Goal: Task Accomplishment & Management: Complete application form

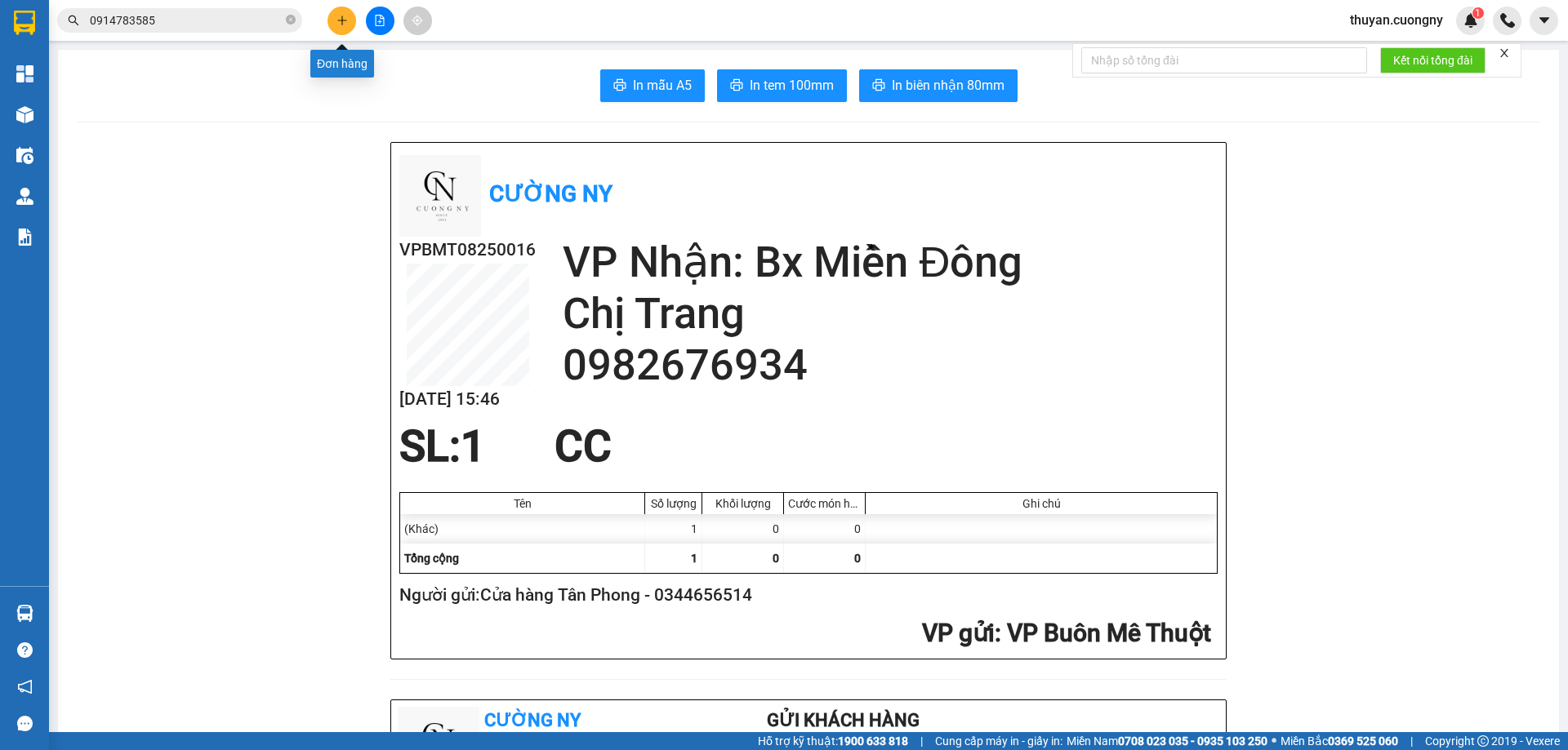
click at [339, 25] on icon "plus" at bounding box center [341, 20] width 11 height 11
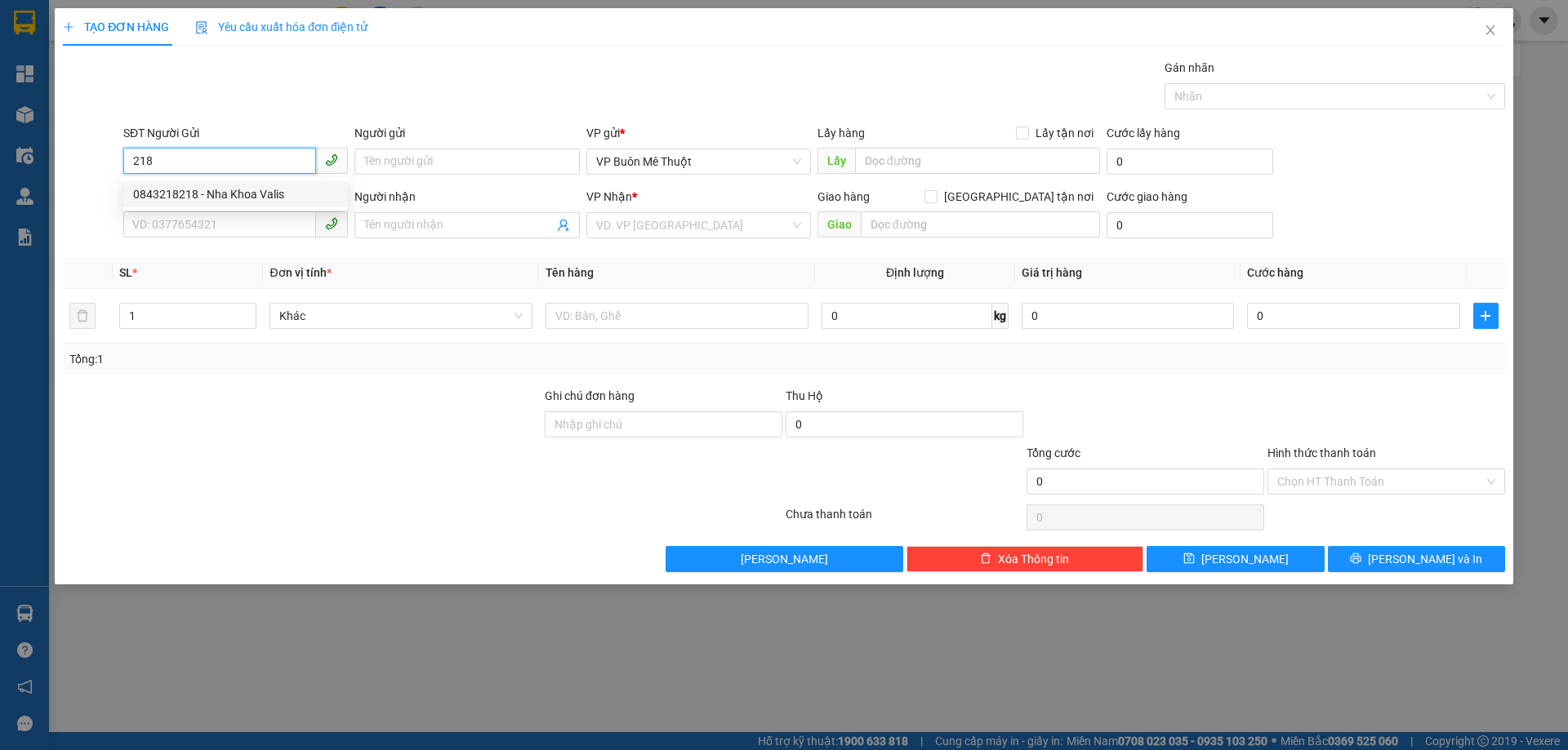
click at [200, 189] on div "0843218218 - Nha Khoa Valis" at bounding box center [236, 194] width 205 height 18
type input "0843218218"
type input "Nha Khoa Valis"
type input "0948692847"
type input "[PERSON_NAME]"
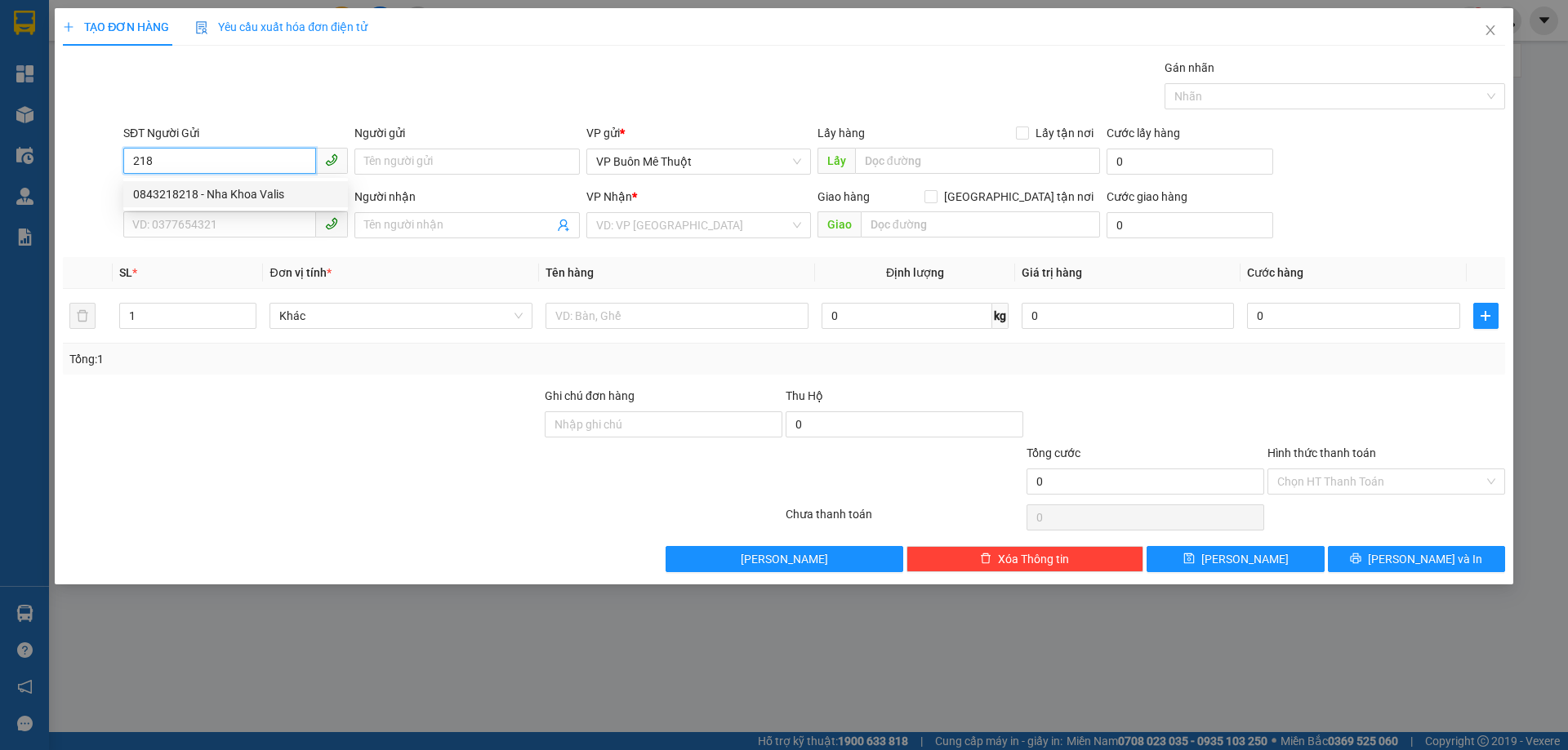
type input "[STREET_ADDRESS]"
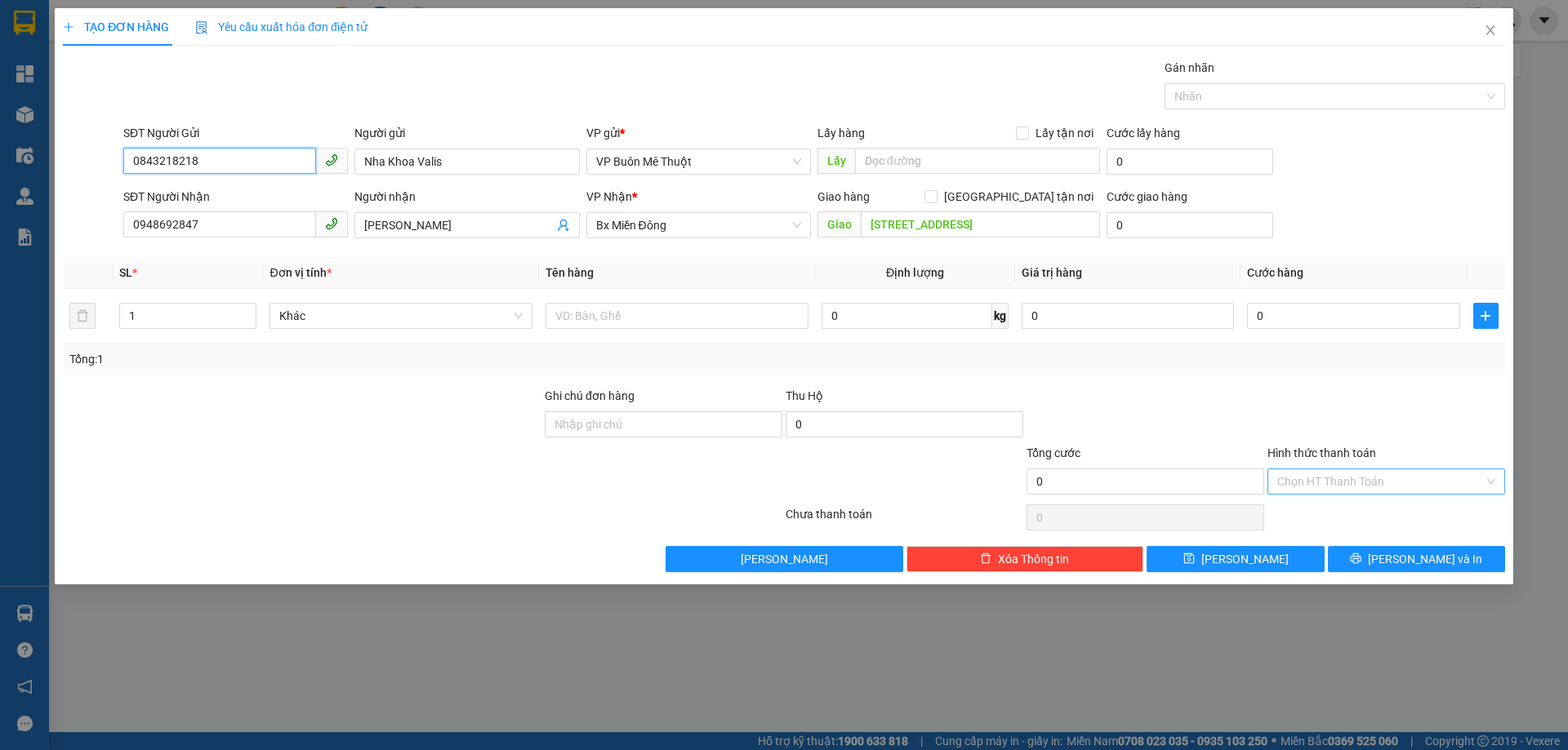
type input "0843218218"
click at [1344, 487] on input "Hình thức thanh toán" at bounding box center [1381, 481] width 207 height 25
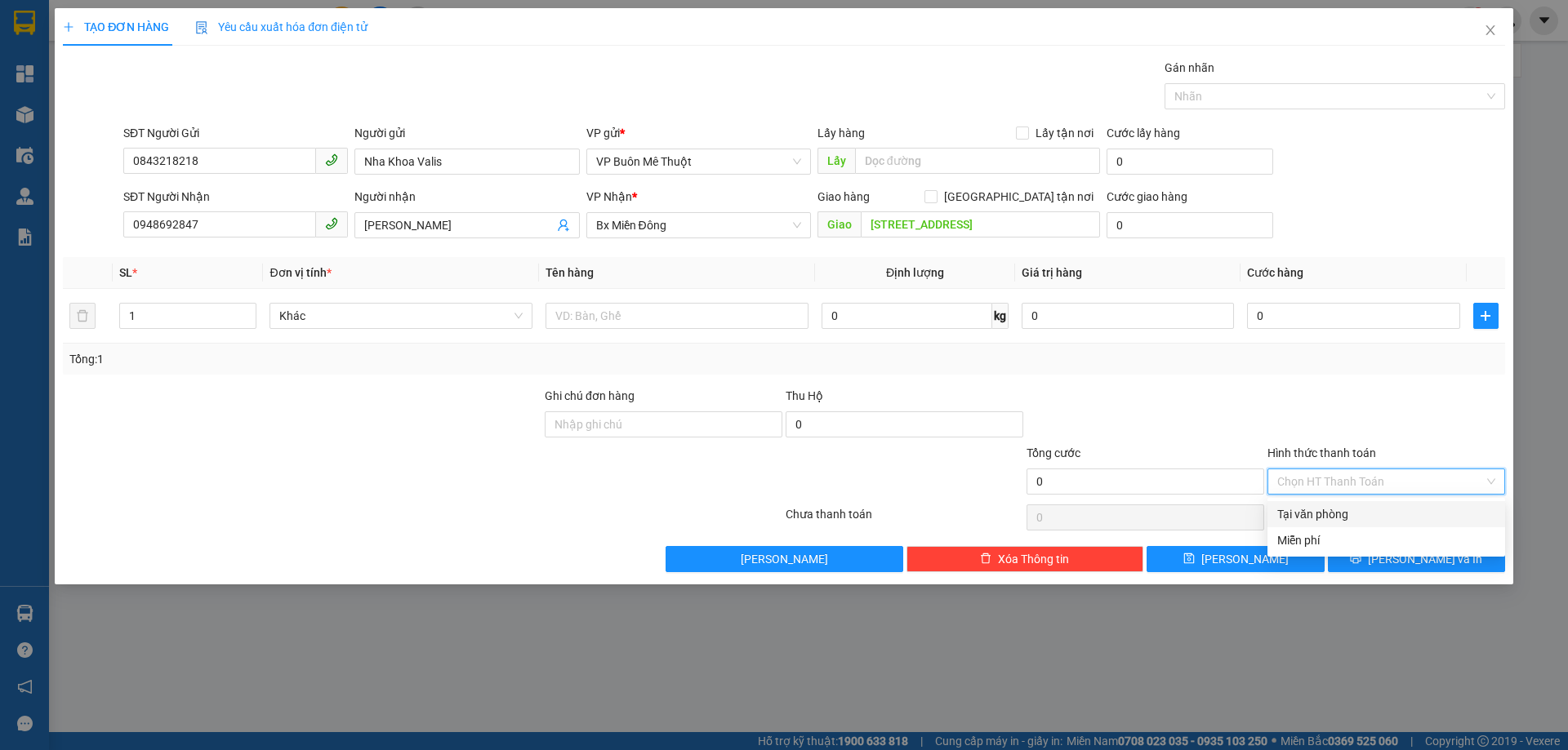
click at [1297, 512] on div "Tại văn phòng" at bounding box center [1386, 514] width 218 height 18
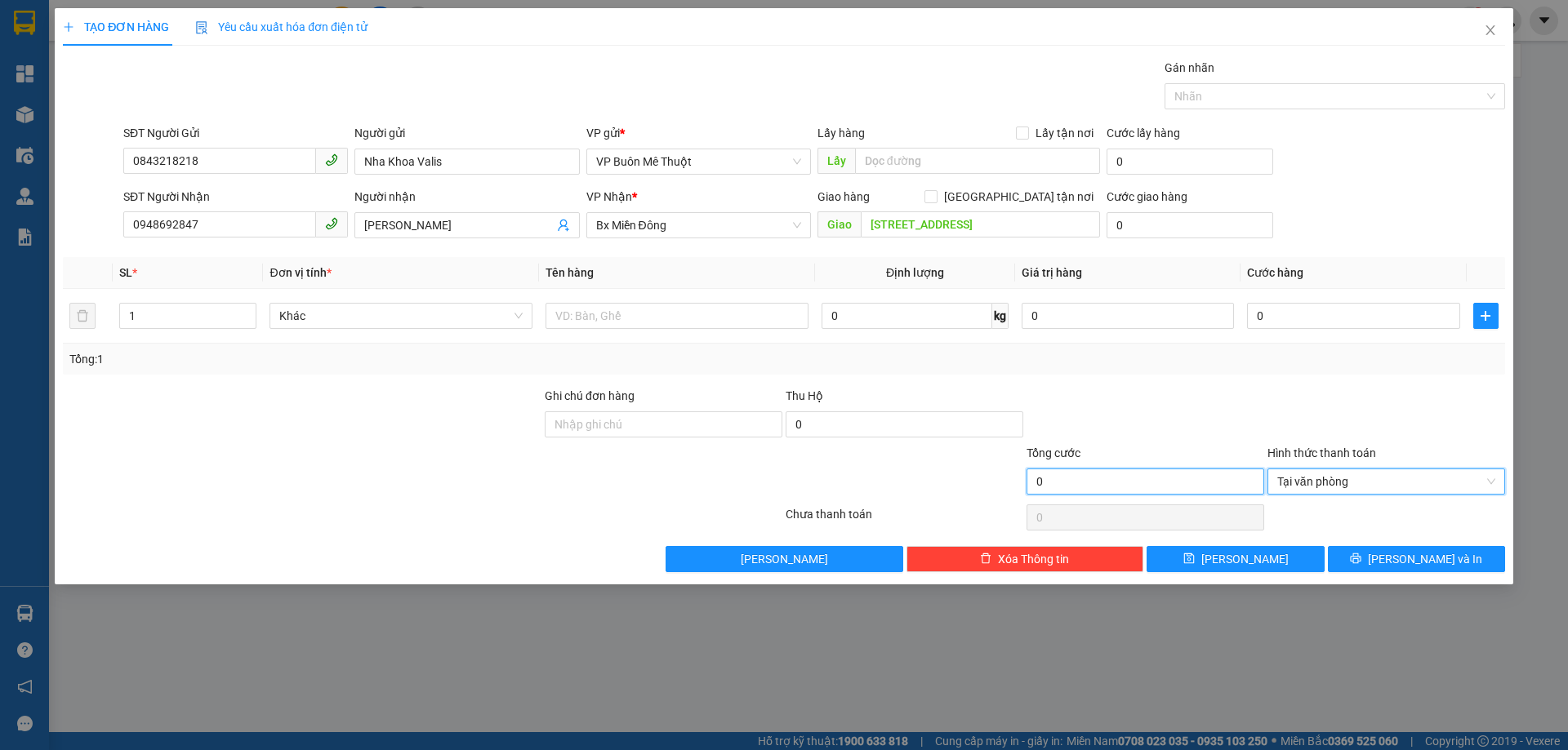
click at [1079, 477] on input "0" at bounding box center [1145, 481] width 237 height 26
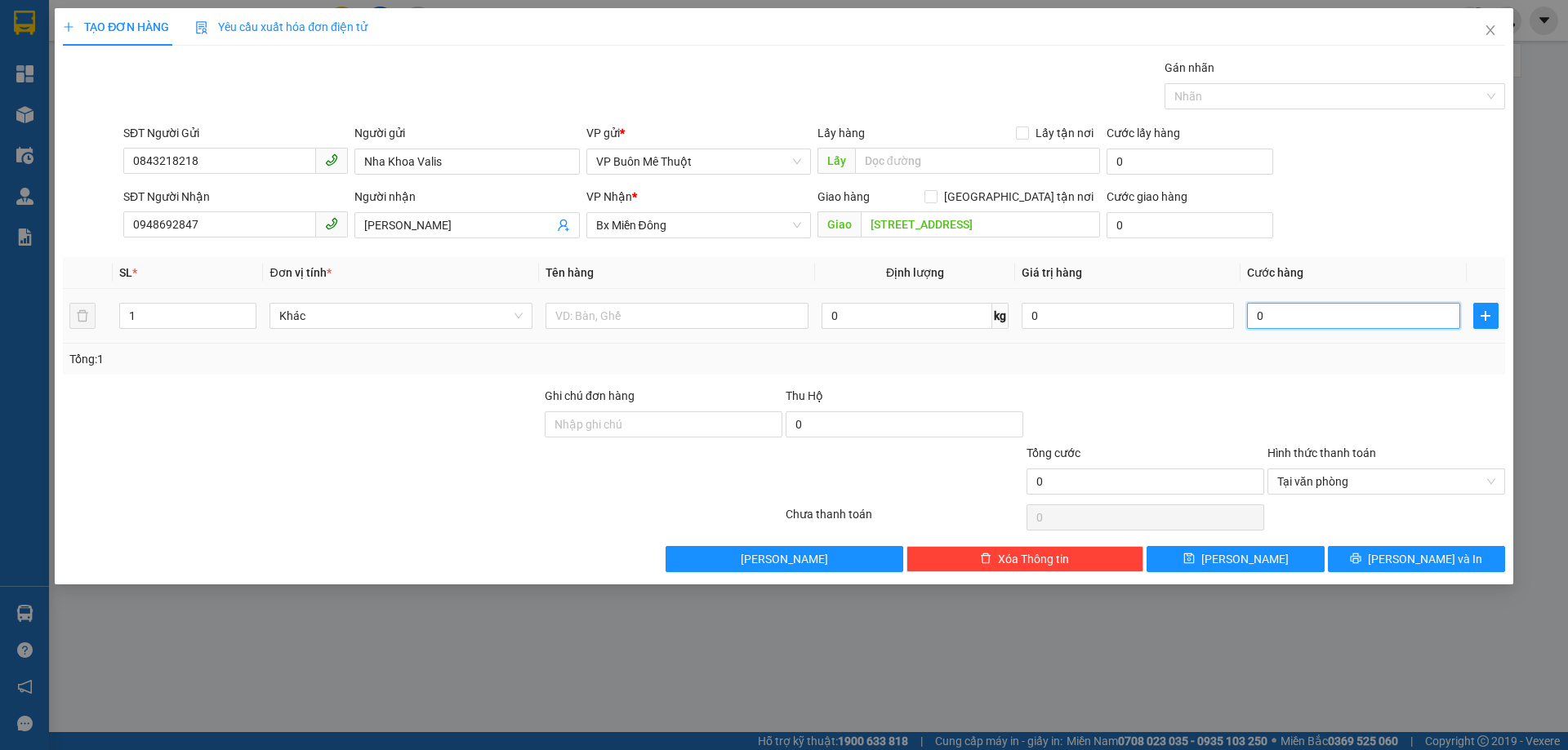
click at [1349, 314] on input "0" at bounding box center [1353, 316] width 213 height 26
type input "3"
type input "30"
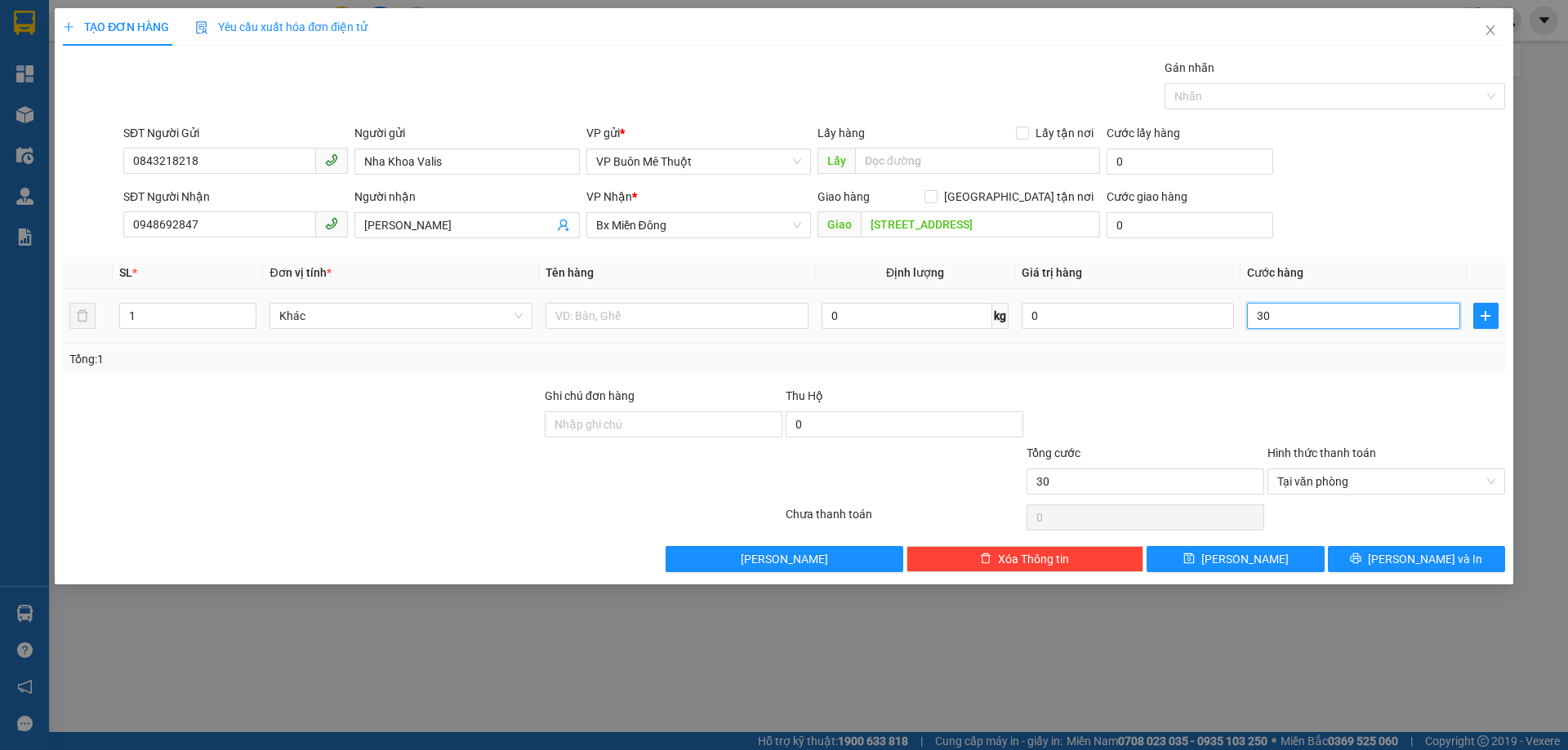
type input "300"
type input "3.000"
type input "30.000"
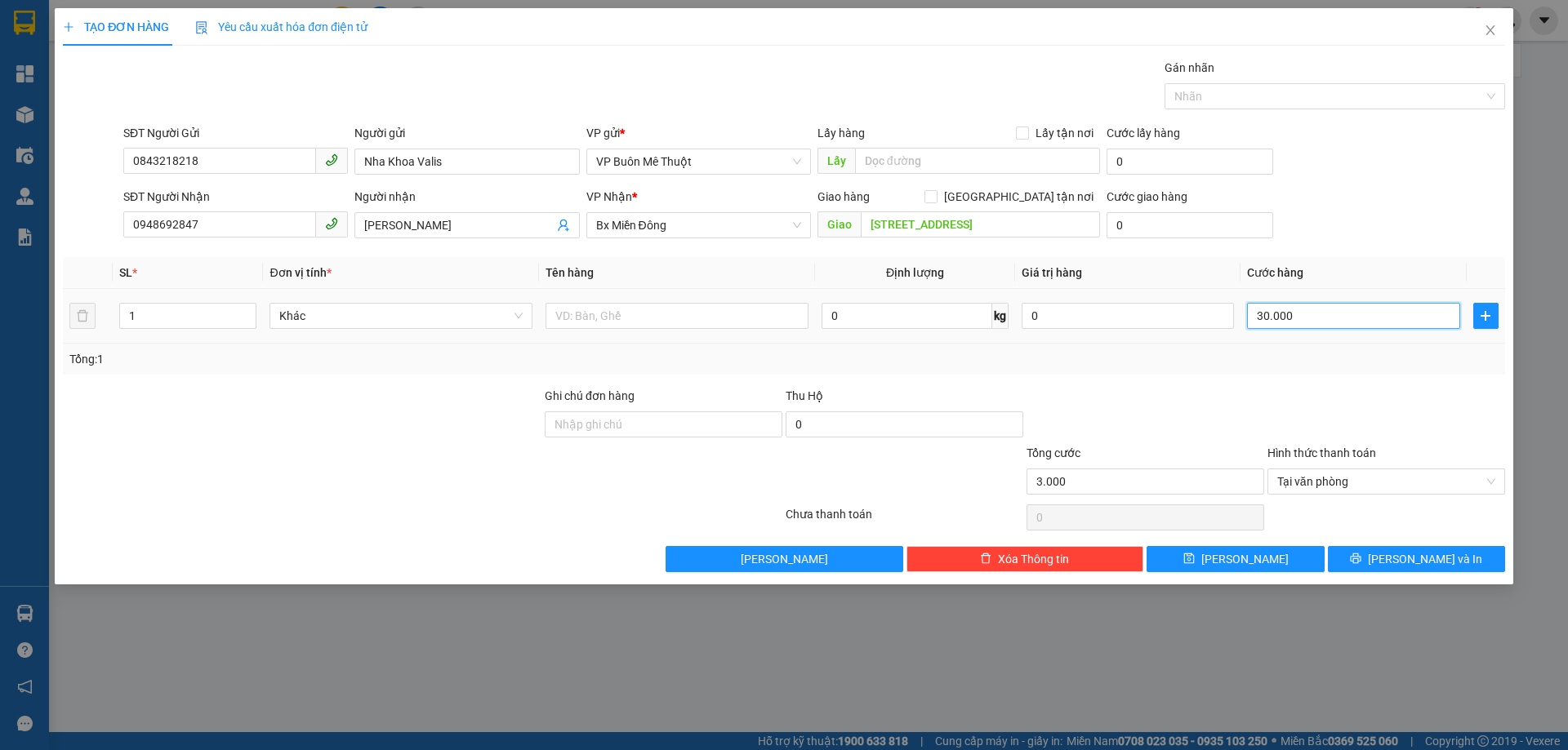
type input "30.000"
click at [1402, 560] on span "[PERSON_NAME] và In" at bounding box center [1425, 559] width 114 height 18
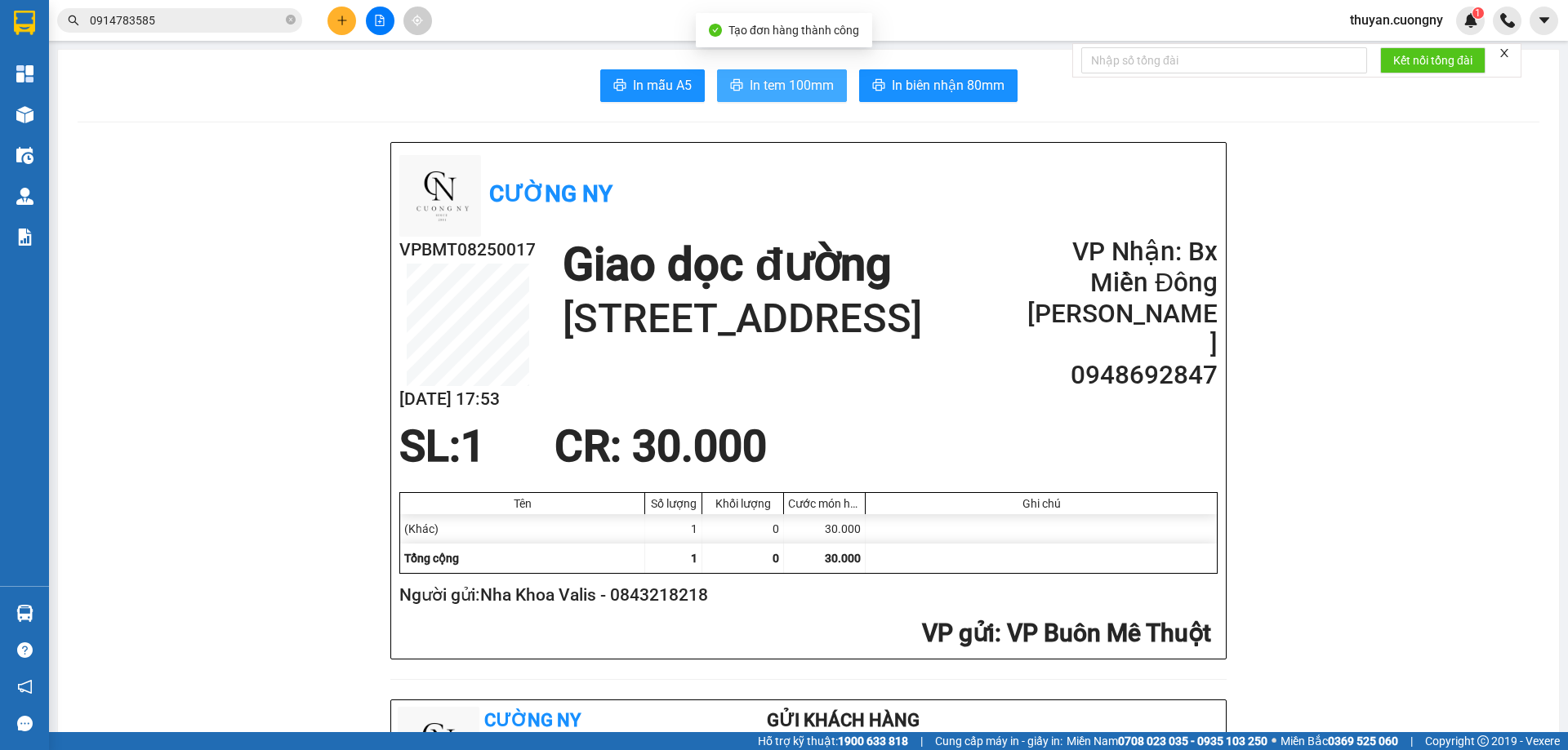
click at [780, 89] on span "In tem 100mm" at bounding box center [791, 85] width 85 height 20
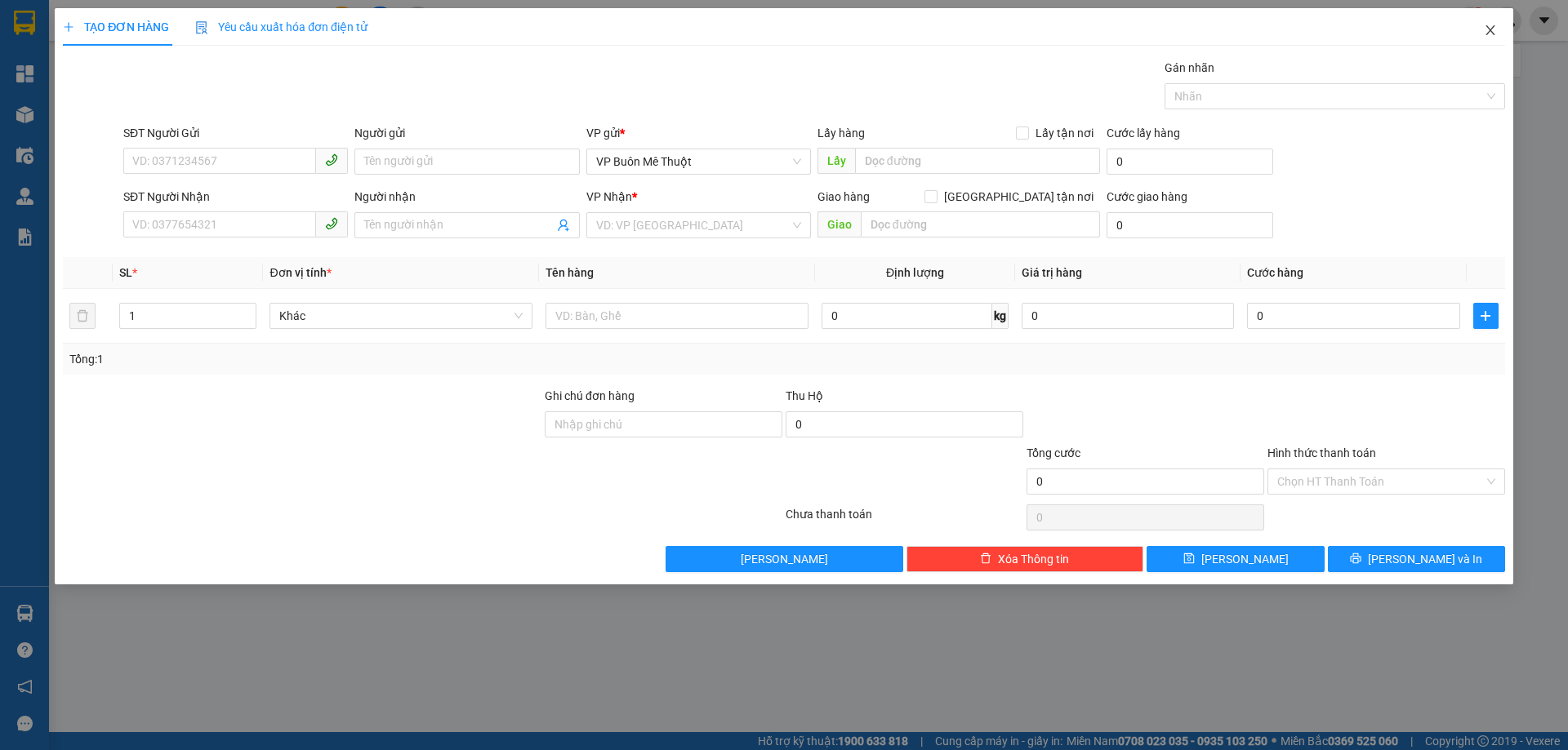
click at [1495, 32] on icon "close" at bounding box center [1490, 30] width 13 height 13
click at [1490, 28] on icon "close" at bounding box center [1490, 30] width 13 height 13
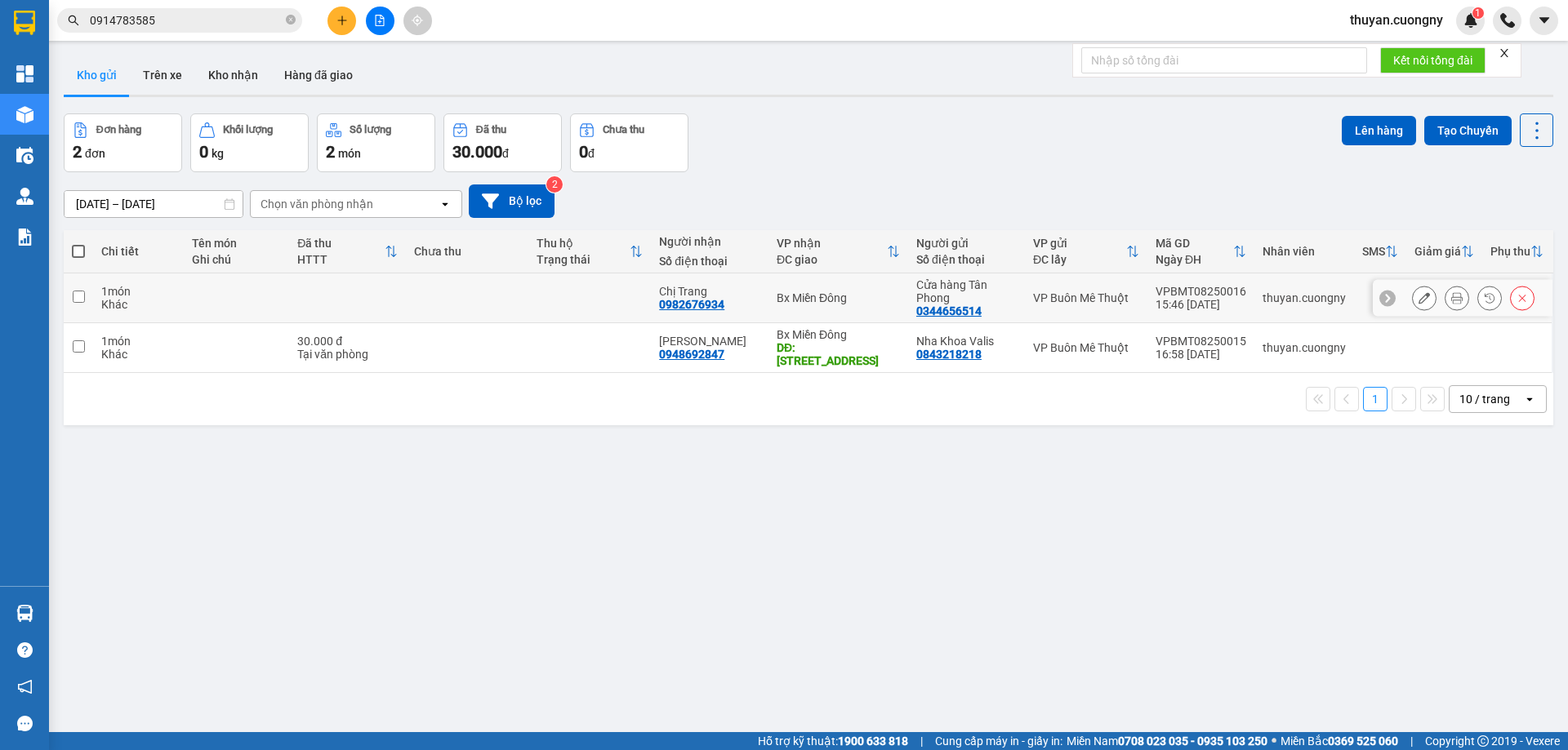
click at [494, 300] on td at bounding box center [468, 299] width 123 height 49
checkbox input "true"
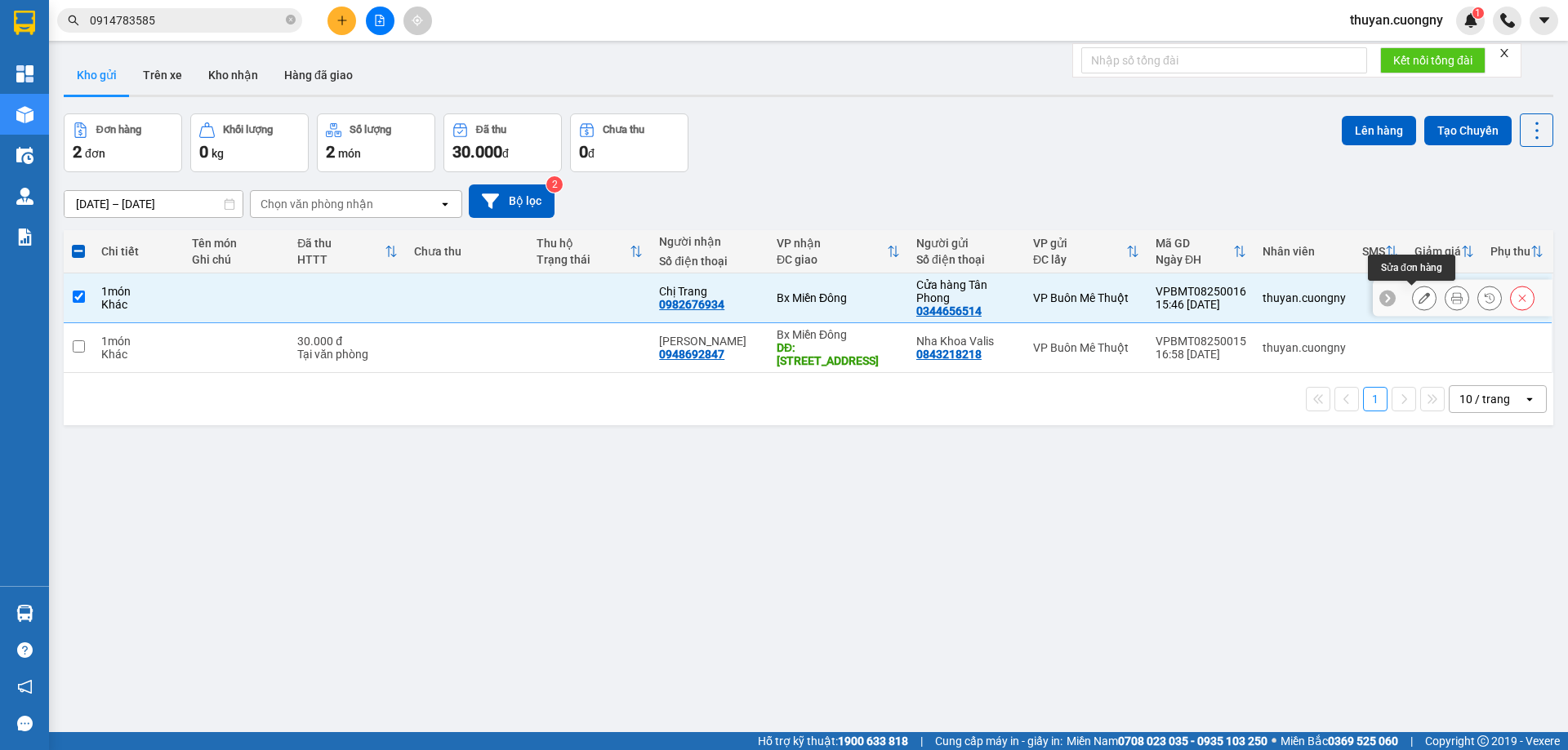
click at [1419, 300] on icon at bounding box center [1424, 298] width 11 height 11
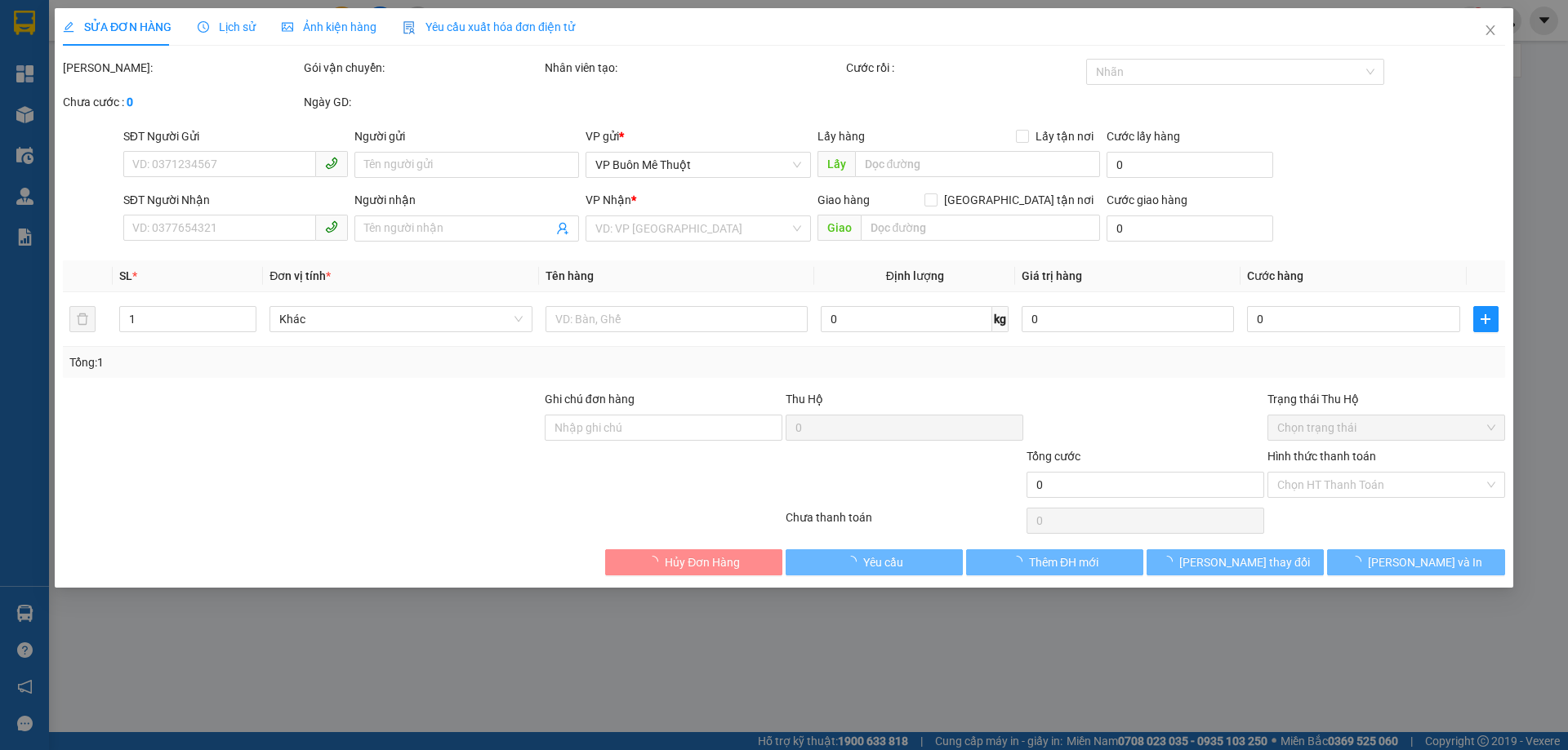
type input "0344656514"
type input "Cửa hàng Tân Phong"
type input "0982676934"
type input "Chị Trang"
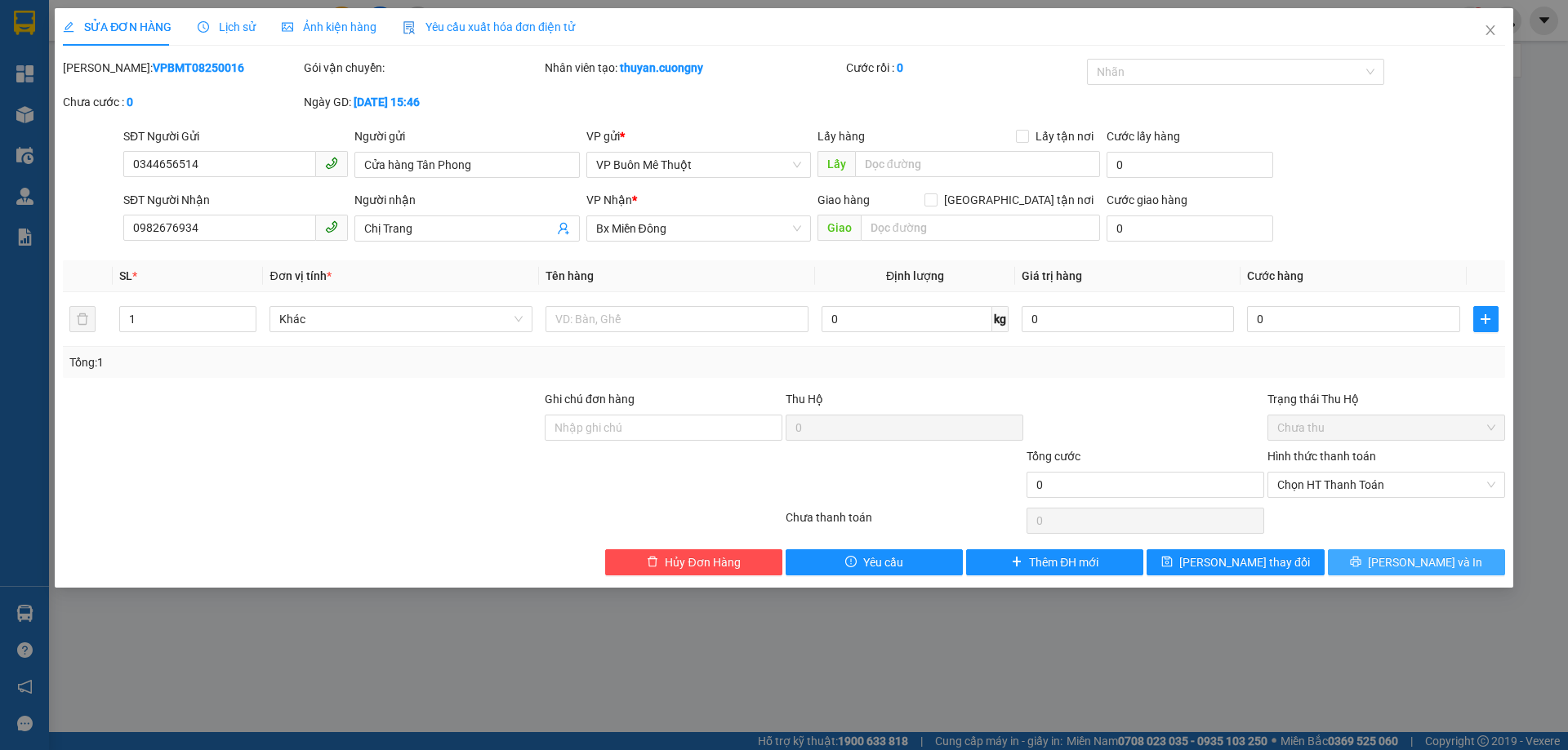
click at [1402, 560] on span "[PERSON_NAME] và In" at bounding box center [1425, 562] width 114 height 18
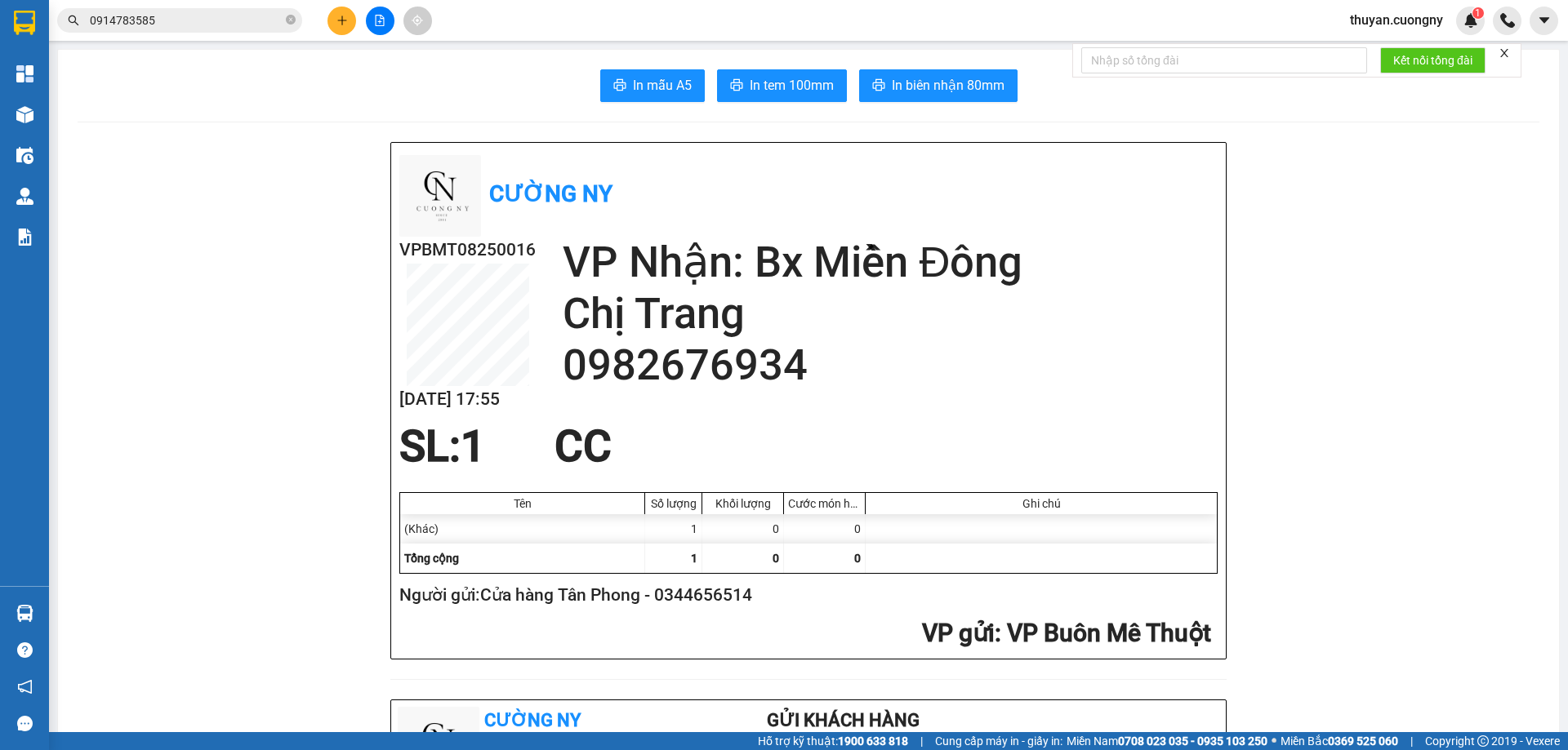
drag, startPoint x: 385, startPoint y: 2, endPoint x: 274, endPoint y: 97, distance: 146.1
click at [274, 97] on div "In mẫu A5 In tem 100mm In biên nhận 80mm" at bounding box center [808, 85] width 1462 height 32
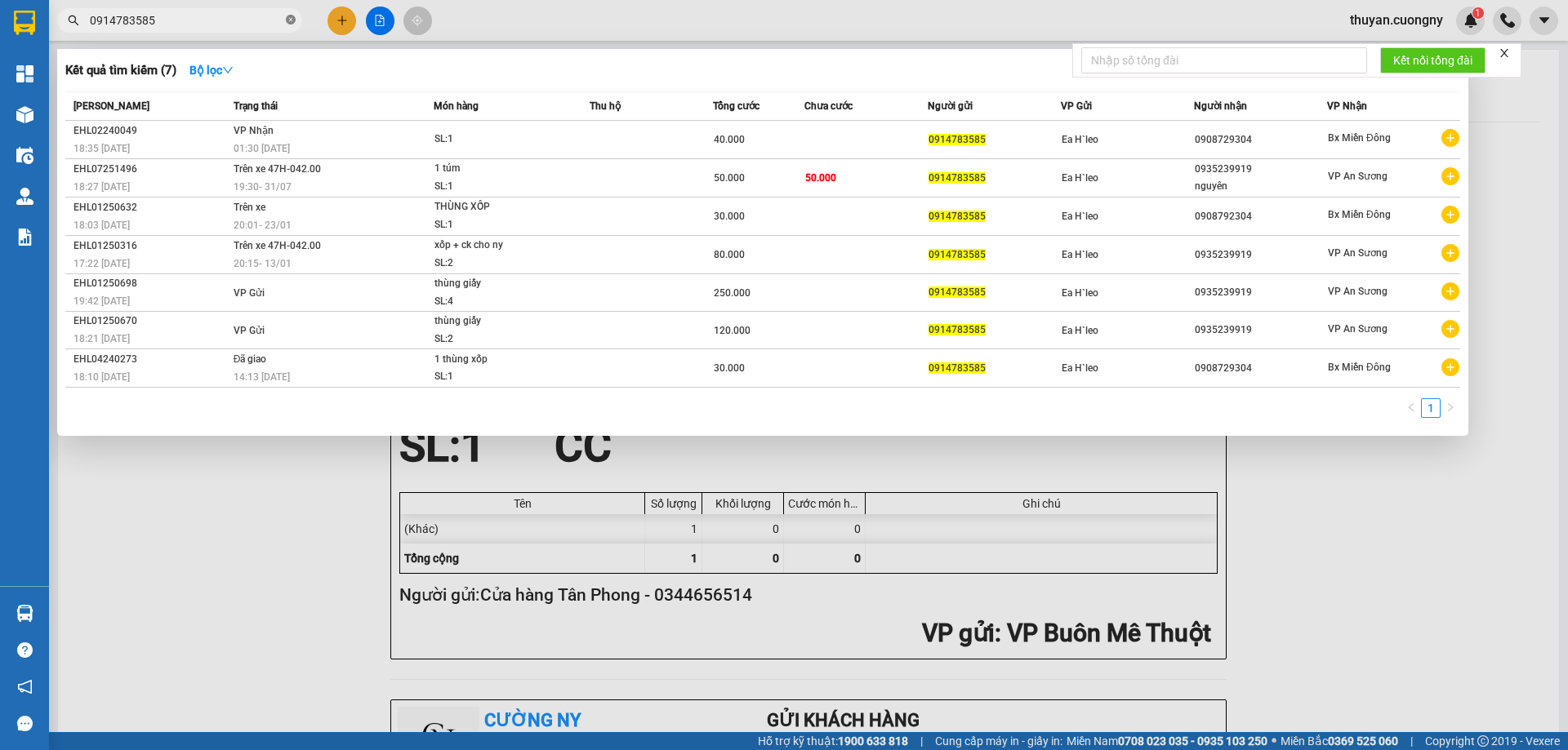
click at [289, 21] on icon "close-circle" at bounding box center [290, 19] width 9 height 9
